Goal: Task Accomplishment & Management: Complete application form

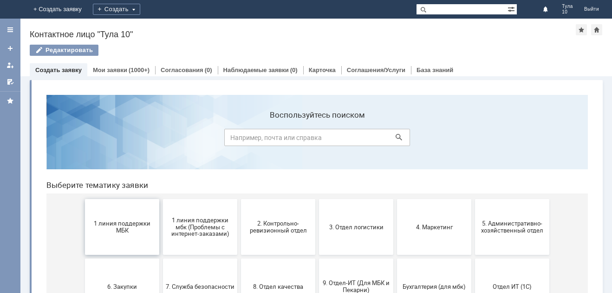
click at [103, 221] on span "1 линия поддержки МБК" at bounding box center [122, 227] width 69 height 14
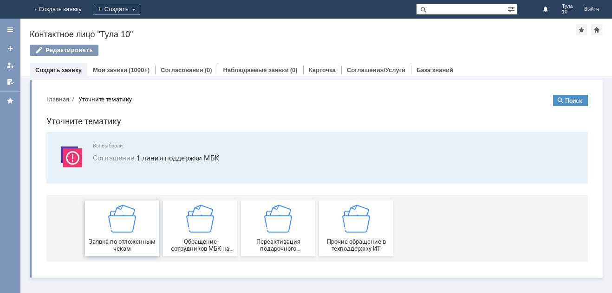
click at [126, 235] on div "Заявка по отложенным чекам" at bounding box center [122, 227] width 69 height 47
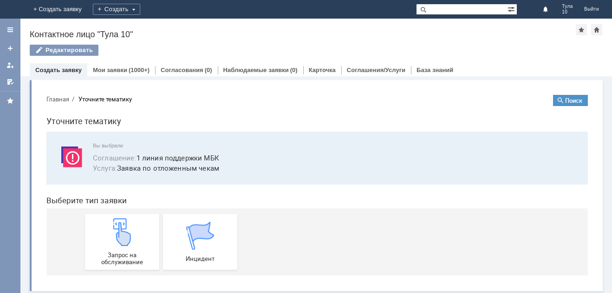
click at [126, 235] on img at bounding box center [122, 232] width 28 height 28
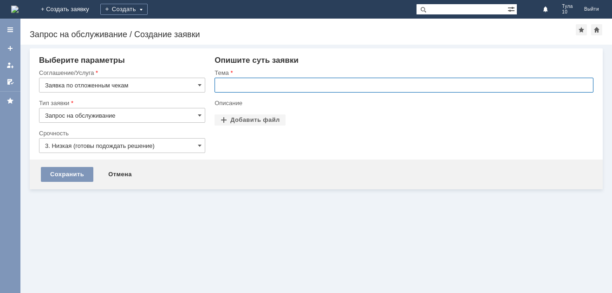
click at [256, 82] on input "text" at bounding box center [404, 85] width 379 height 15
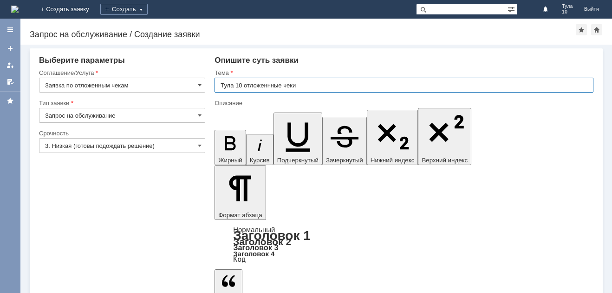
click at [267, 87] on input "Тула 10 отложеннные чеки" at bounding box center [404, 85] width 379 height 15
type input "Тула 10 отложенные чеки"
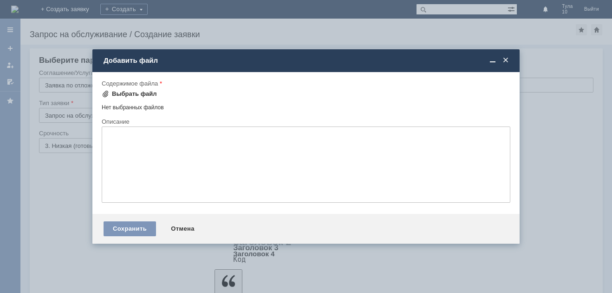
drag, startPoint x: 144, startPoint y: 93, endPoint x: 140, endPoint y: 89, distance: 5.6
click at [141, 90] on div "Выбрать файл" at bounding box center [134, 93] width 45 height 7
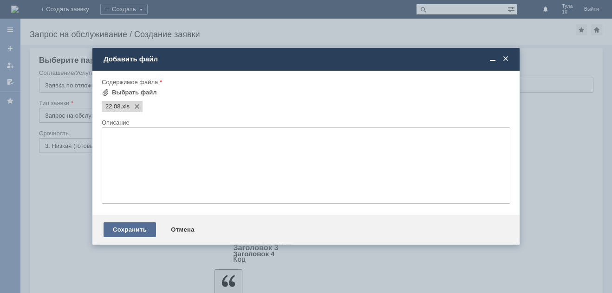
click at [130, 234] on div "Сохранить" at bounding box center [130, 229] width 52 height 15
